Goal: Task Accomplishment & Management: Manage account settings

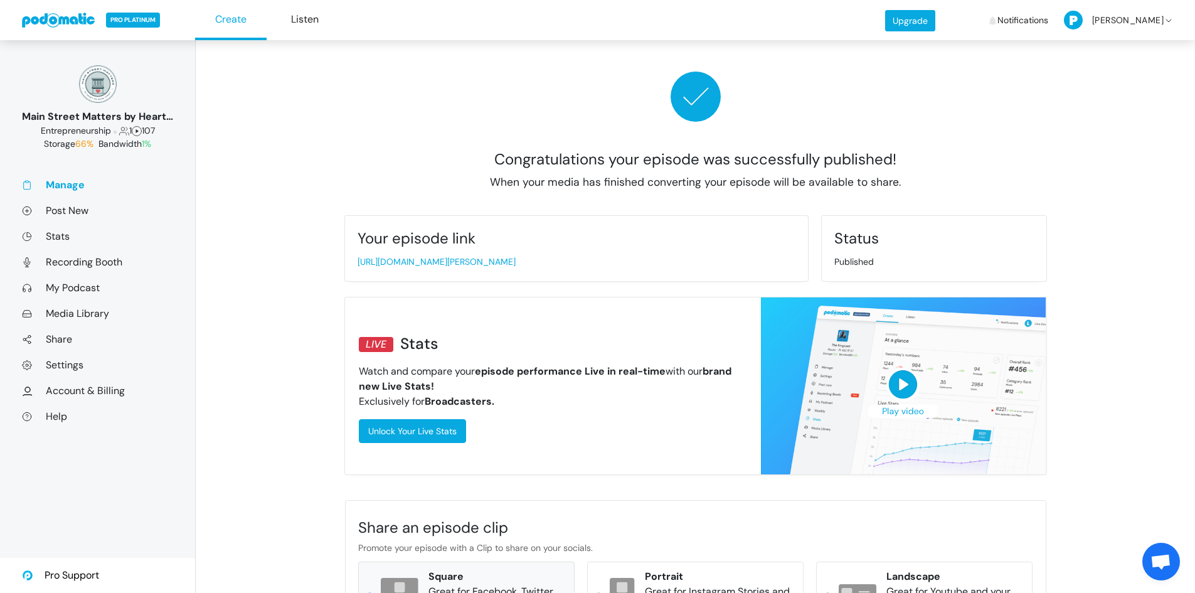
type input "1.46494632215552"
click at [81, 184] on link "Manage" at bounding box center [97, 184] width 151 height 13
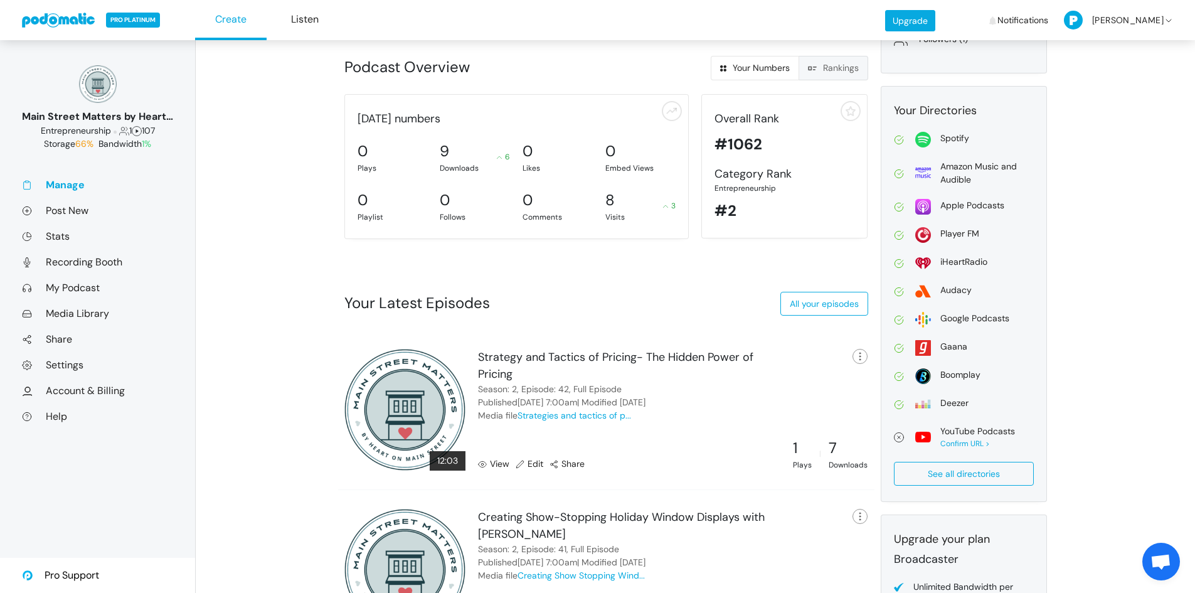
scroll to position [220, 0]
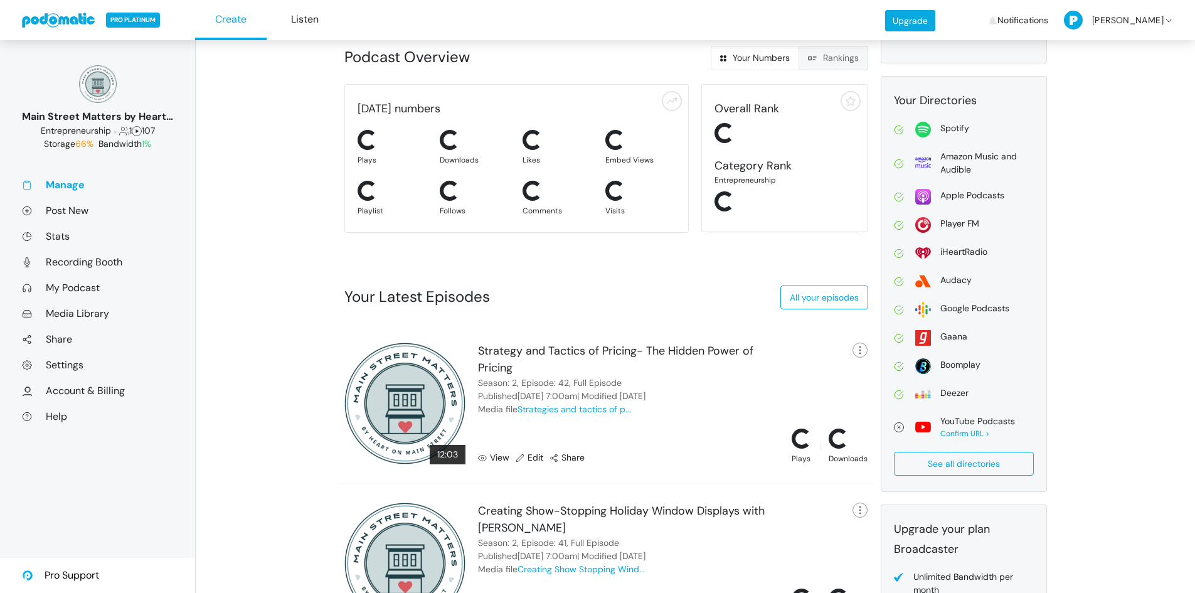
scroll to position [220, 0]
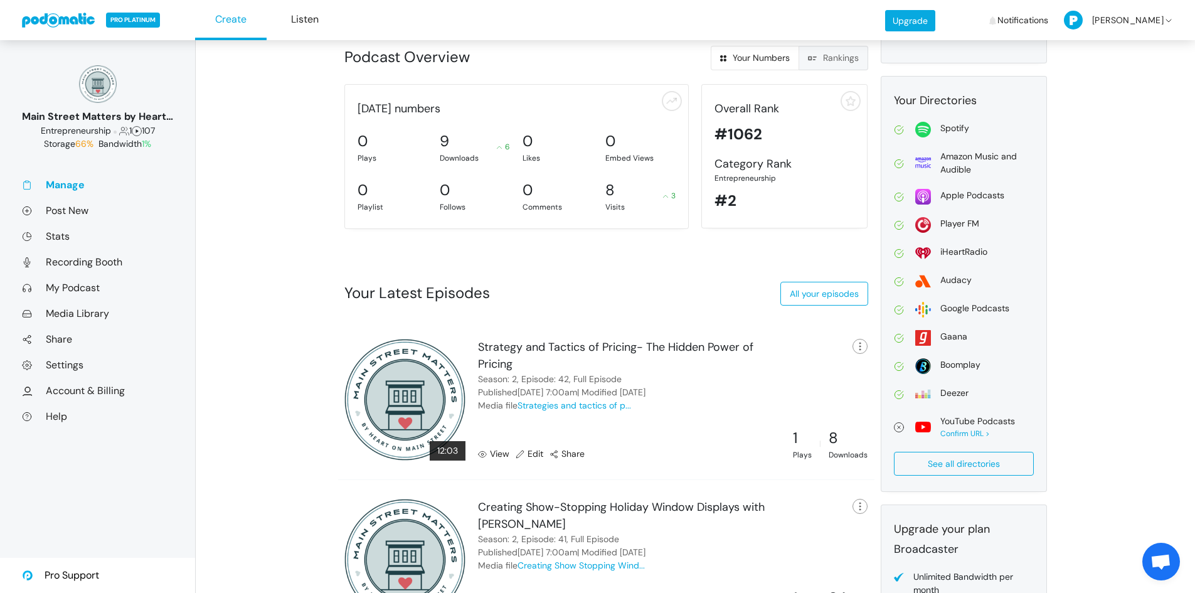
click at [498, 457] on link "View" at bounding box center [493, 453] width 31 height 13
